Goal: Transaction & Acquisition: Purchase product/service

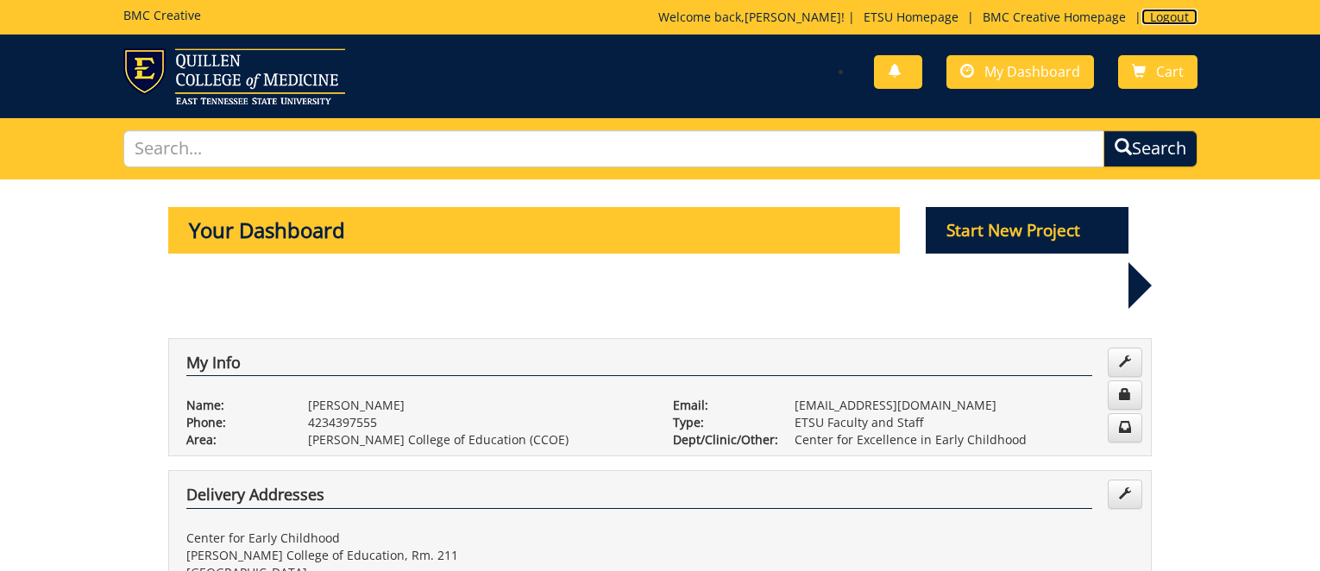
click at [1159, 15] on link "Logout" at bounding box center [1169, 17] width 56 height 16
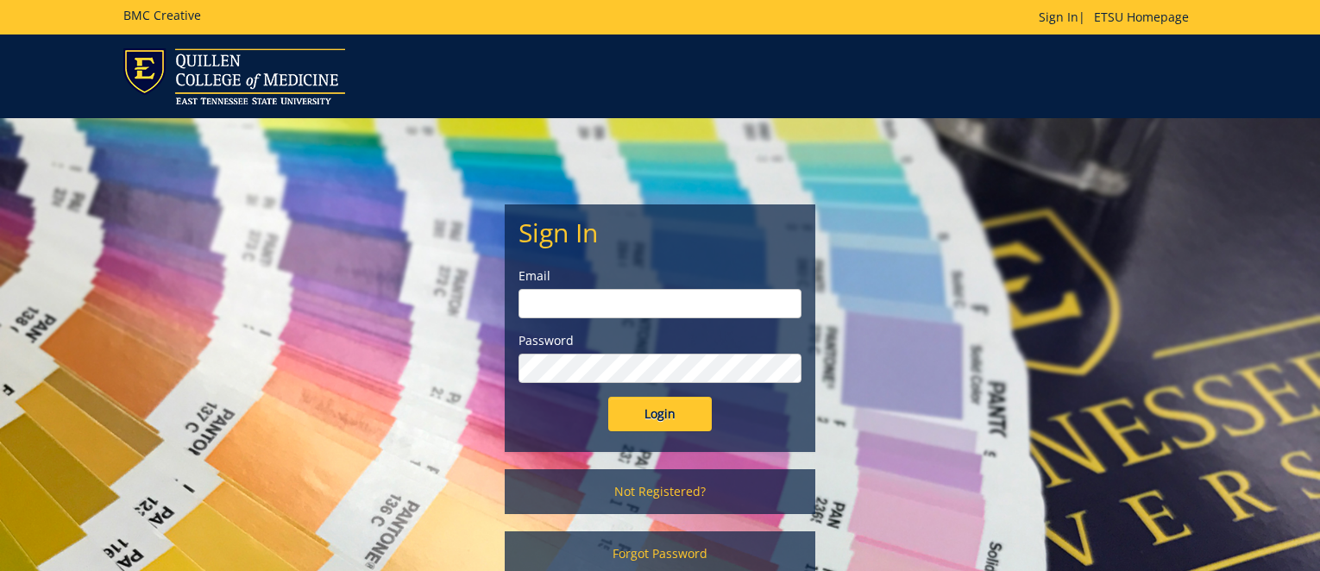
type input "[EMAIL_ADDRESS][DOMAIN_NAME]"
click at [655, 417] on input "Login" at bounding box center [659, 414] width 103 height 34
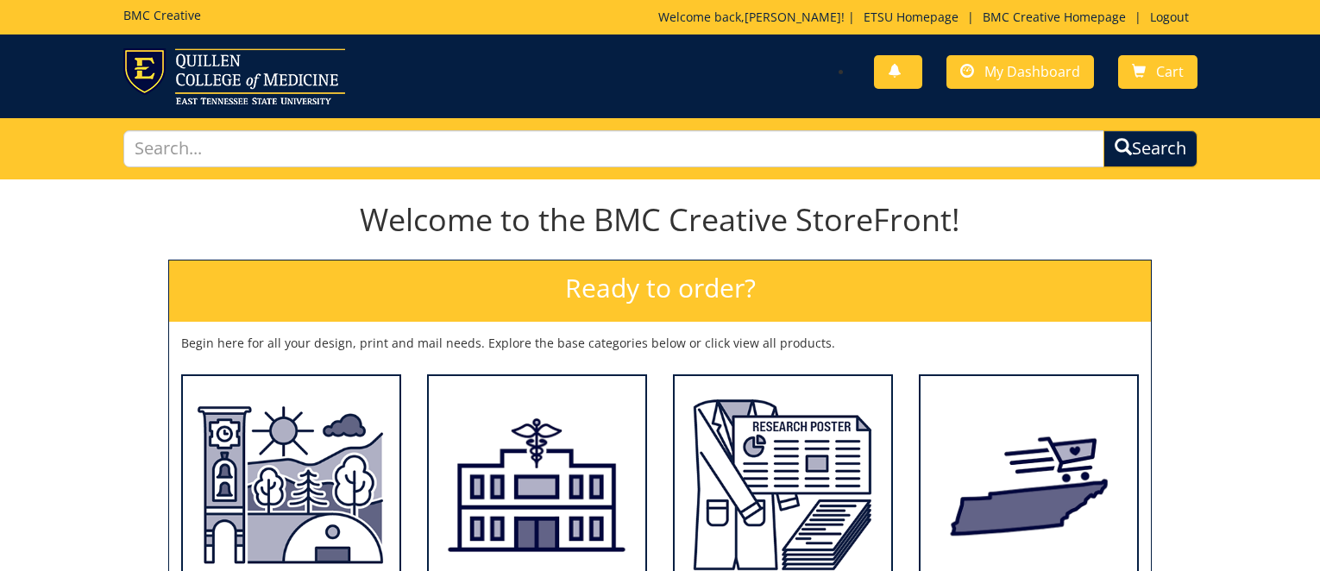
scroll to position [259, 0]
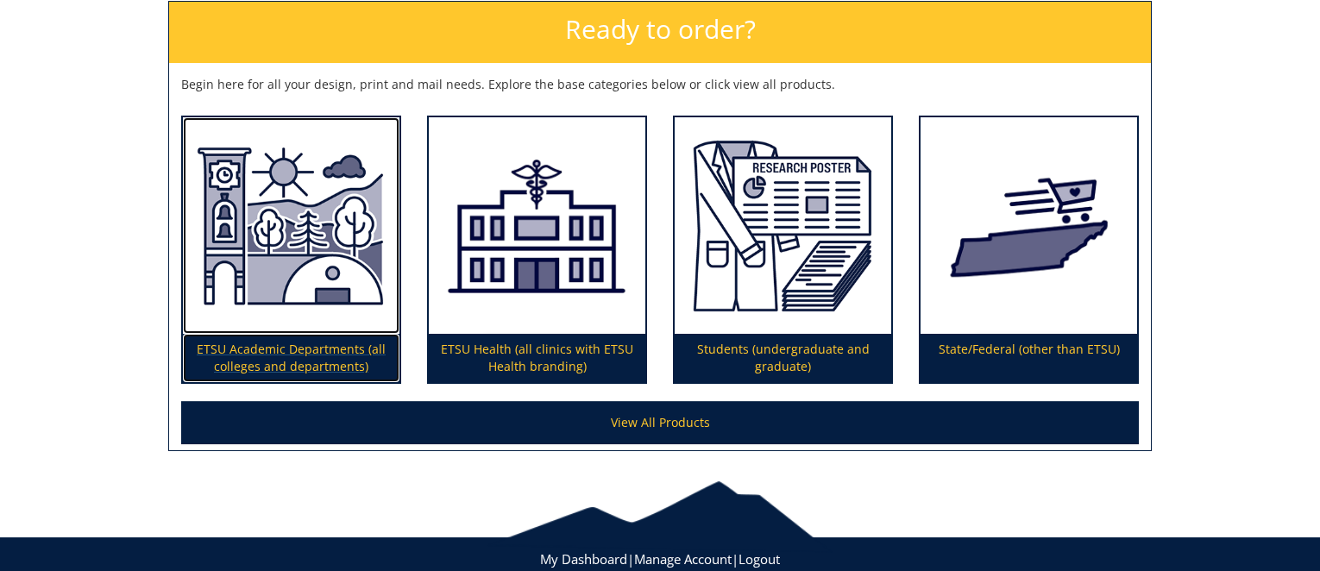
click at [271, 355] on p "ETSU Academic Departments (all colleges and departments)" at bounding box center [291, 358] width 216 height 48
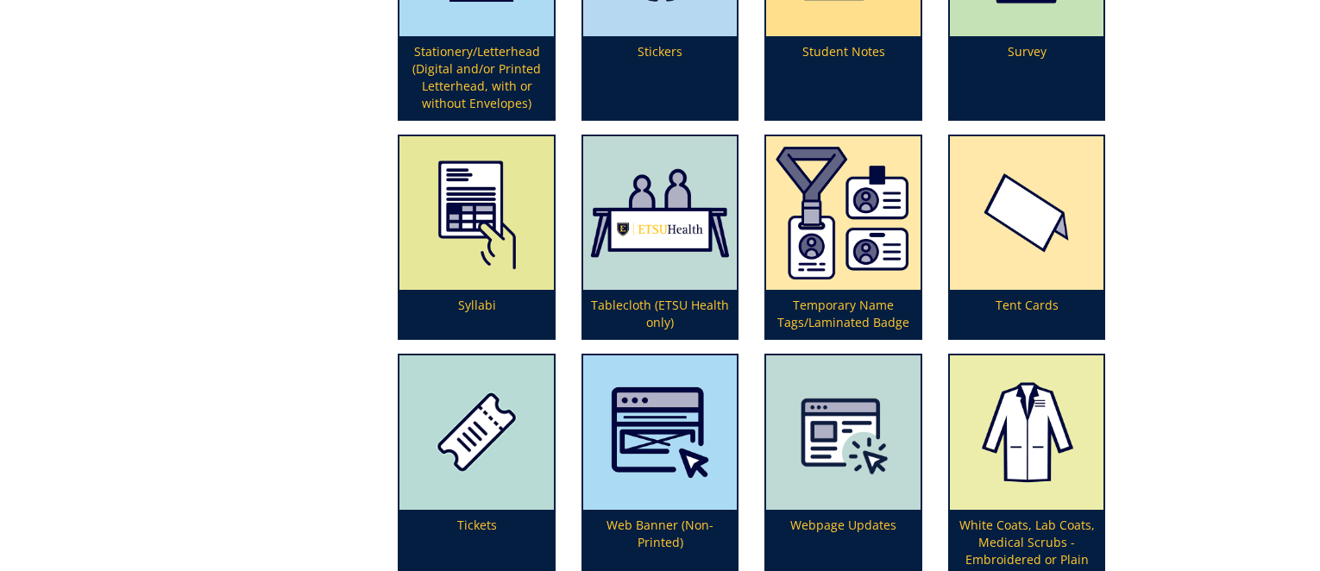
scroll to position [4955, 0]
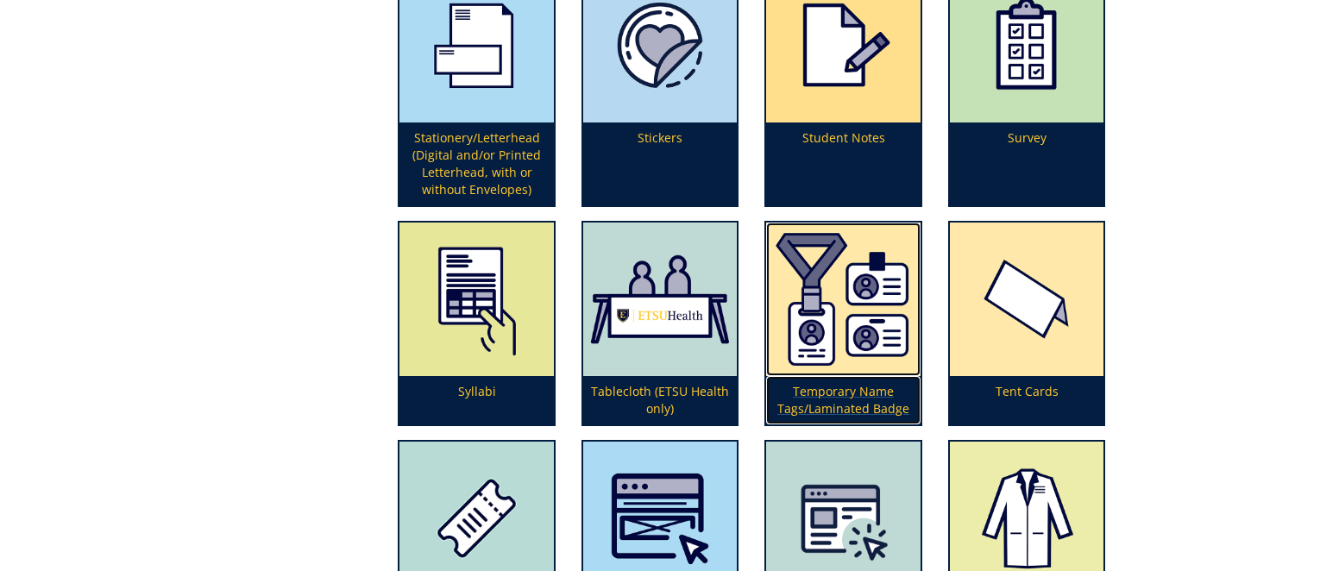
click at [845, 386] on p "Temporary Name Tags/Laminated Badge" at bounding box center [843, 400] width 154 height 48
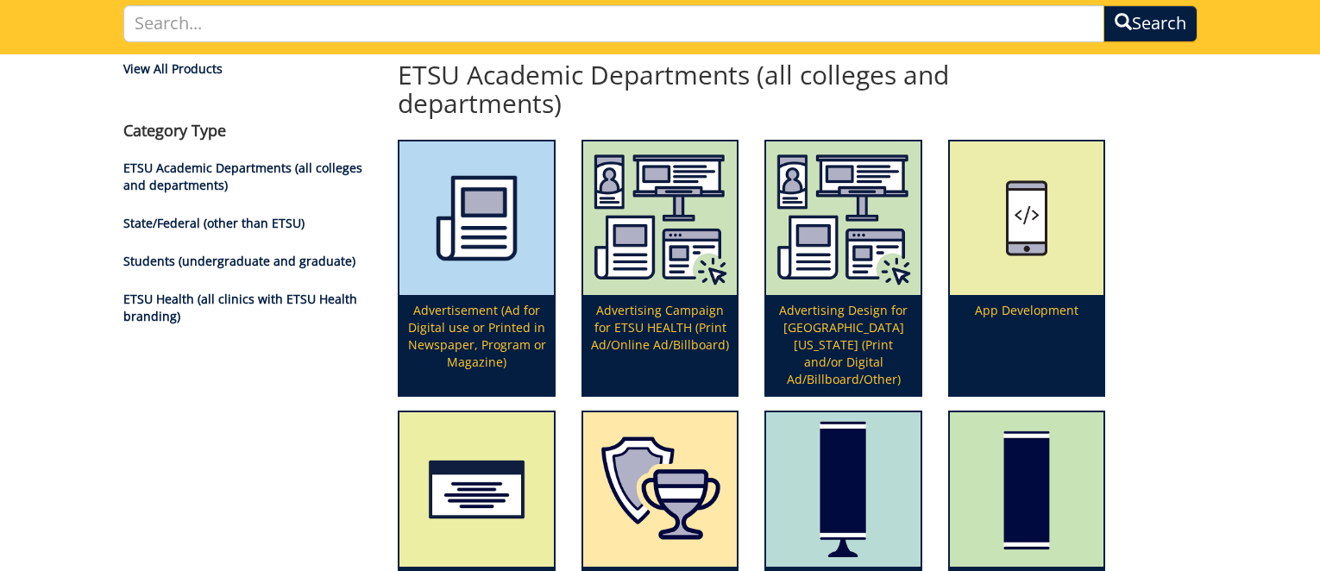
scroll to position [39, 0]
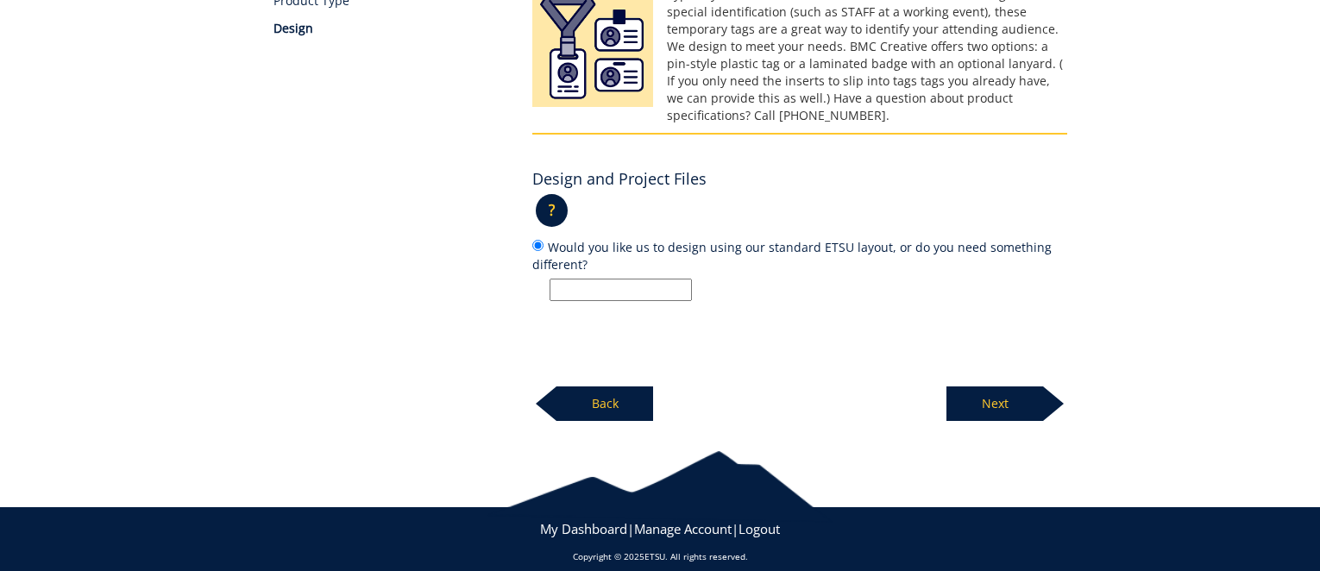
scroll to position [43, 0]
